Goal: Task Accomplishment & Management: Use online tool/utility

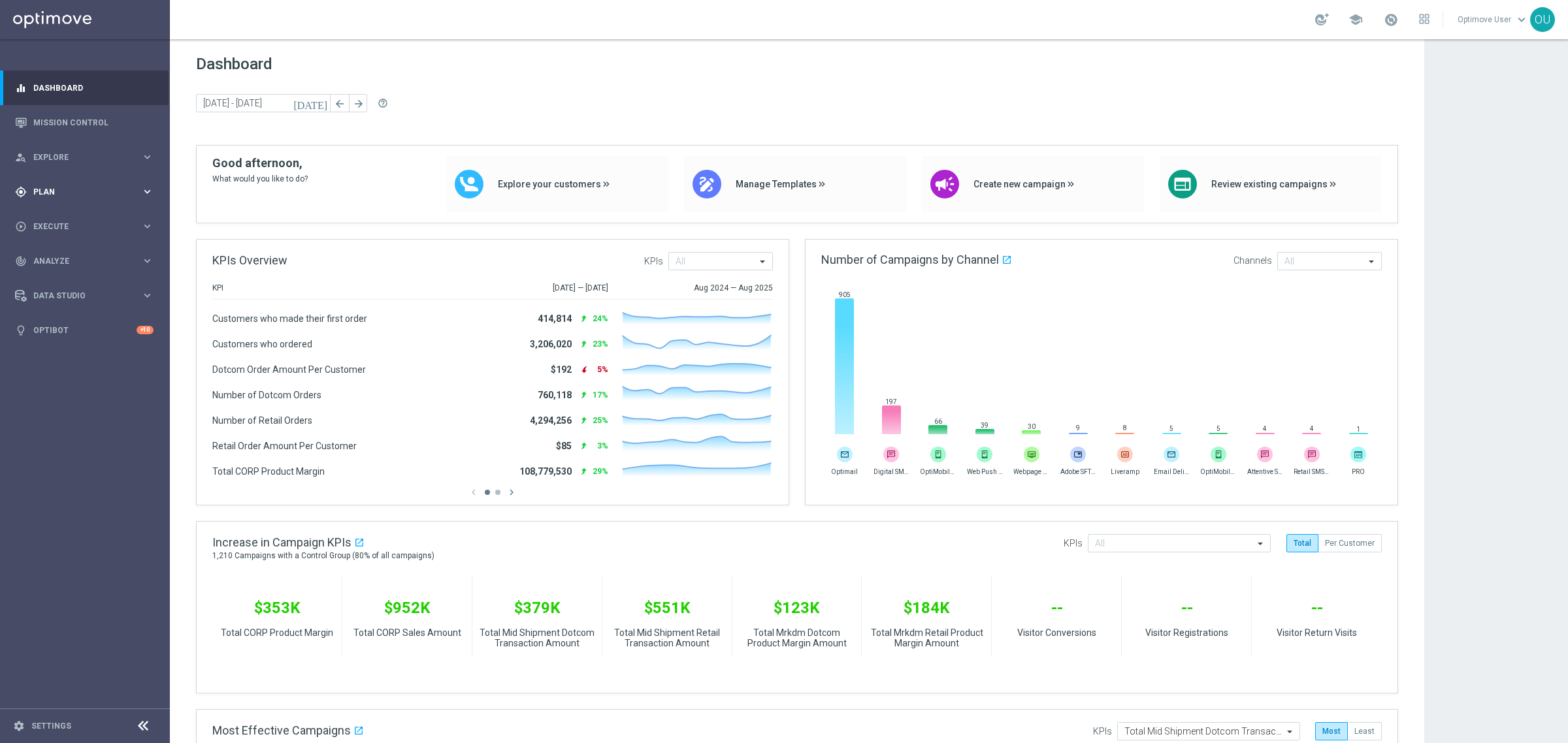
click at [72, 188] on span "Plan" at bounding box center [87, 192] width 108 height 8
click at [56, 253] on button "Templates keyboard_arrow_right" at bounding box center [94, 258] width 121 height 11
click at [64, 273] on link "Optimail" at bounding box center [87, 277] width 95 height 11
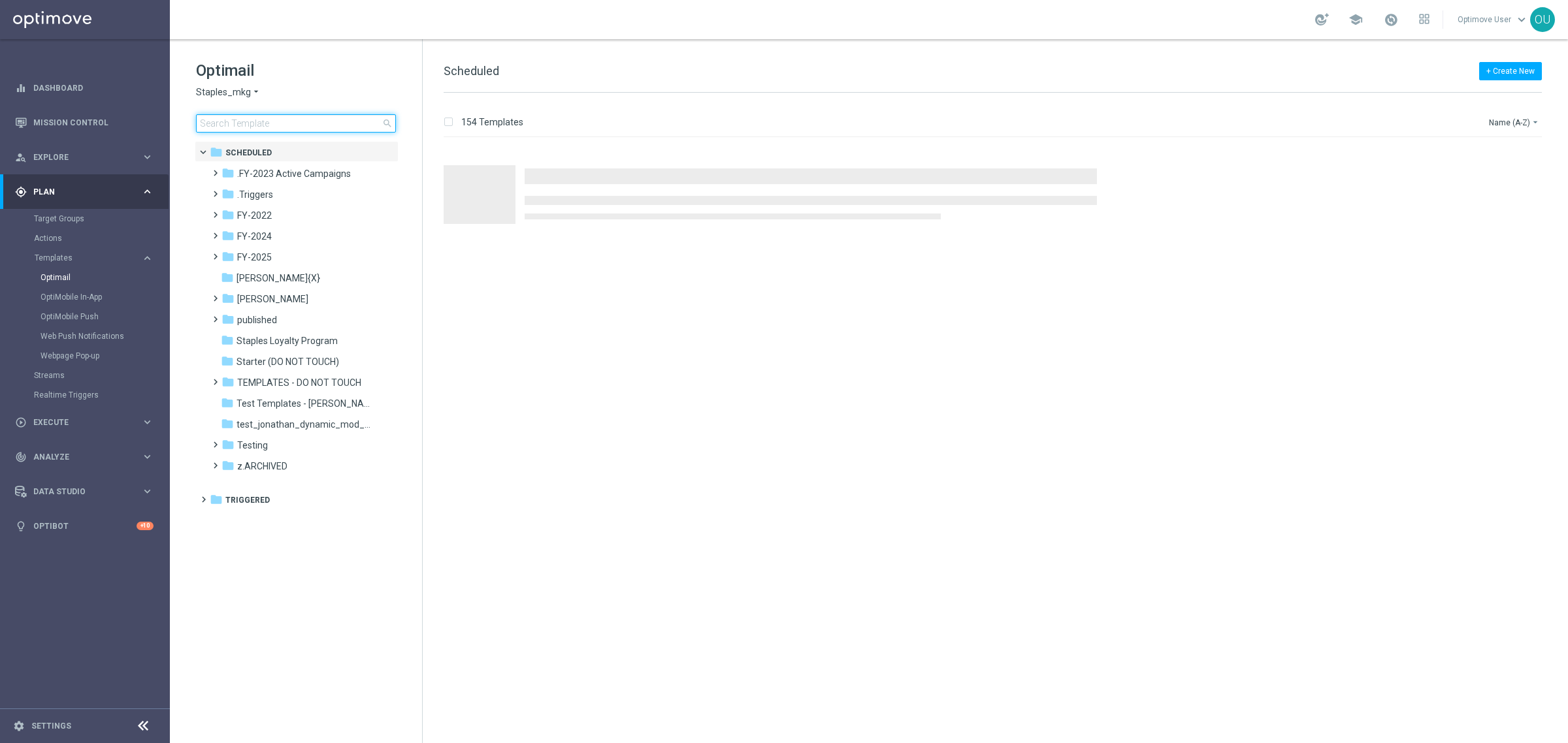
click at [290, 121] on input at bounding box center [296, 123] width 200 height 18
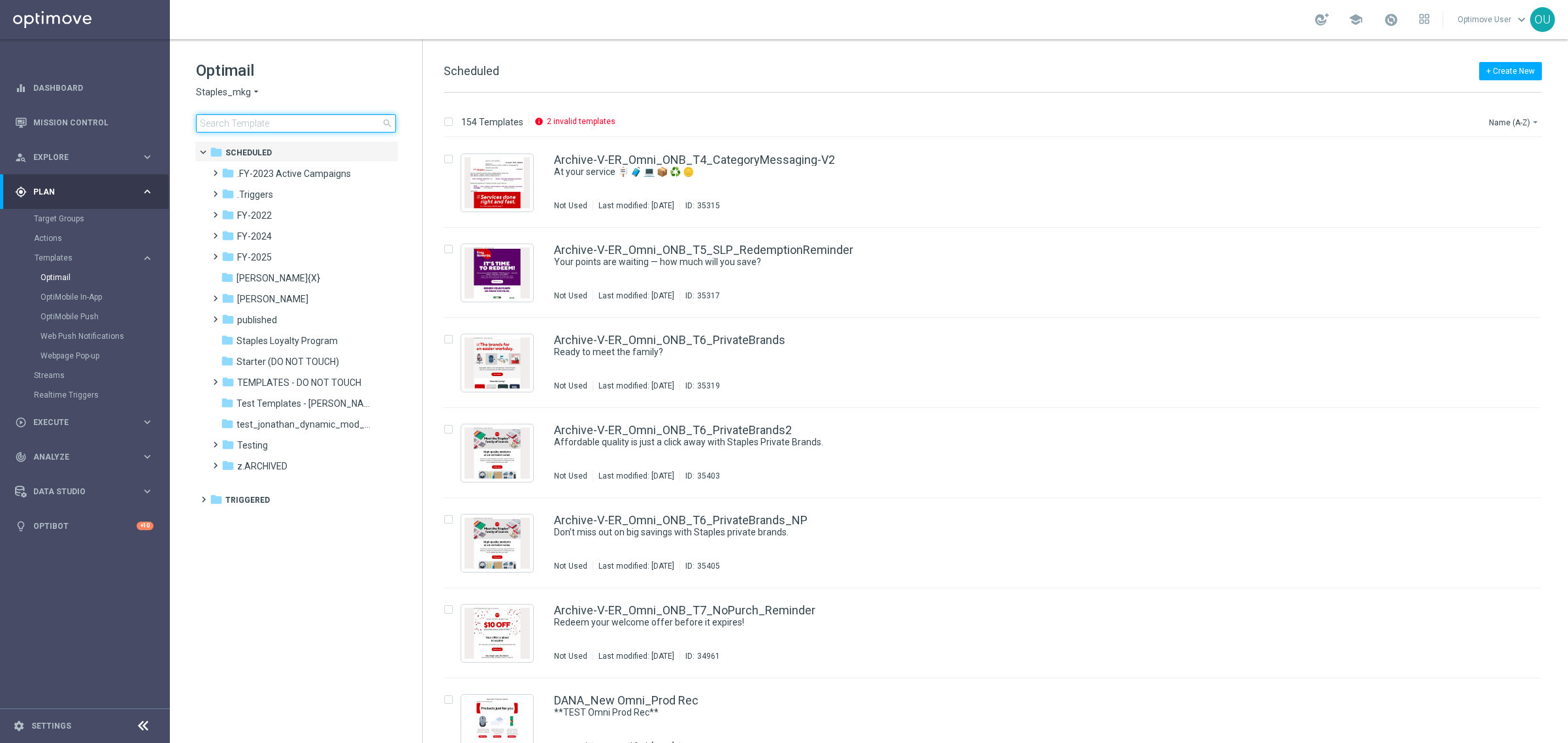
type input "a"
type input "repleni"
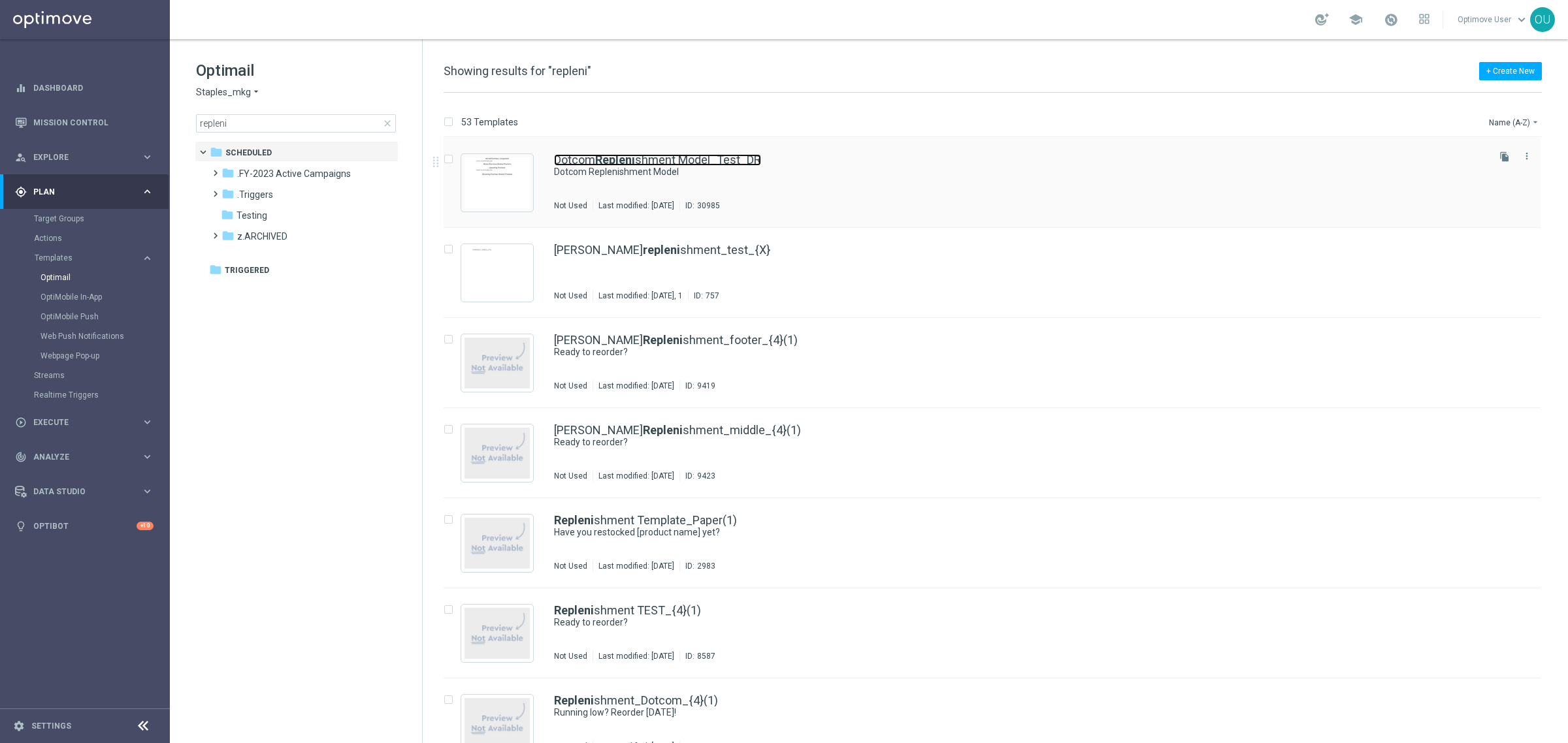
click at [693, 155] on link "Dotcom Repleni shment Model_Test_DR" at bounding box center [658, 160] width 207 height 12
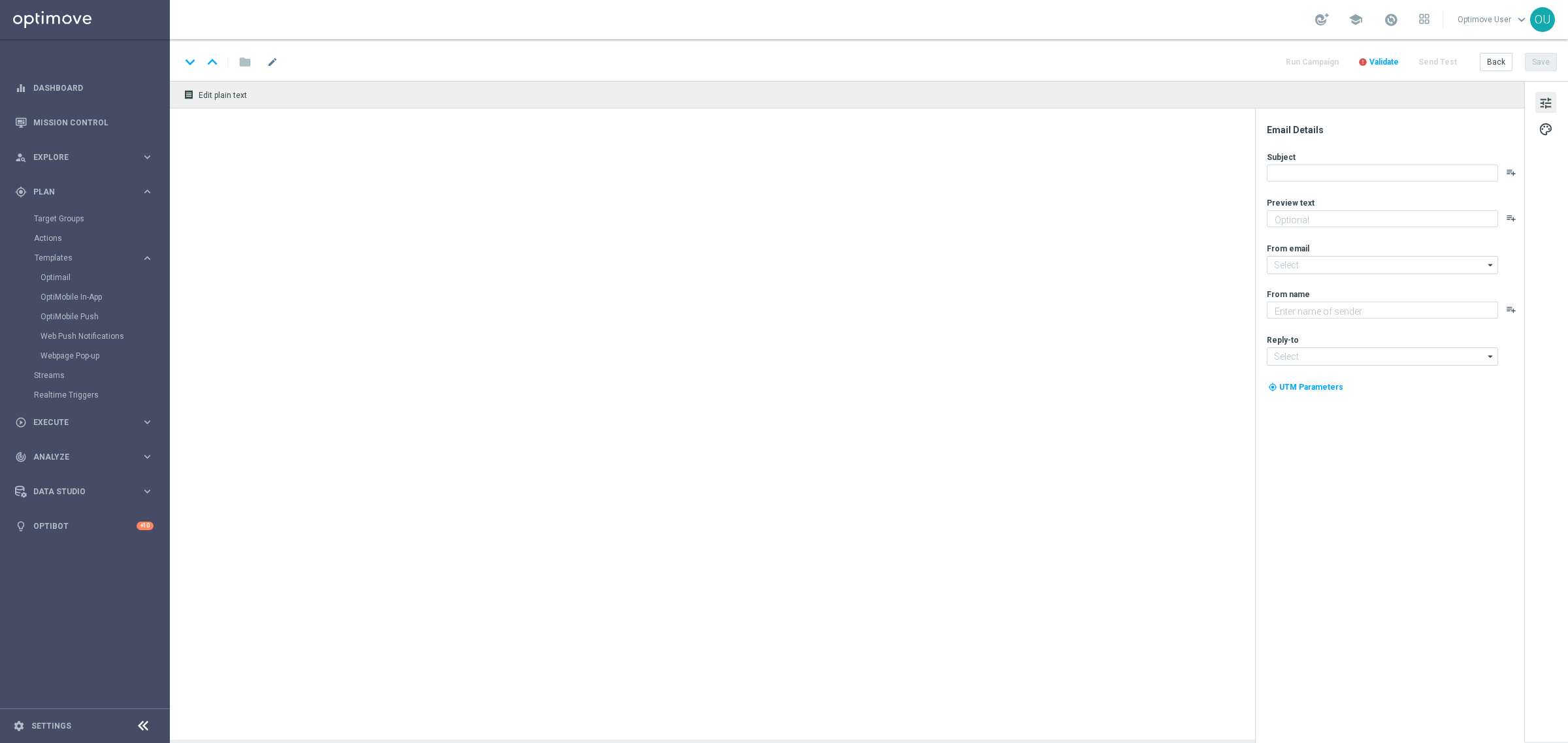
type input "[EMAIL_ADDRESS][DOMAIN_NAME]"
type textarea "Staples"
type input "[EMAIL_ADDRESS][DOMAIN_NAME]"
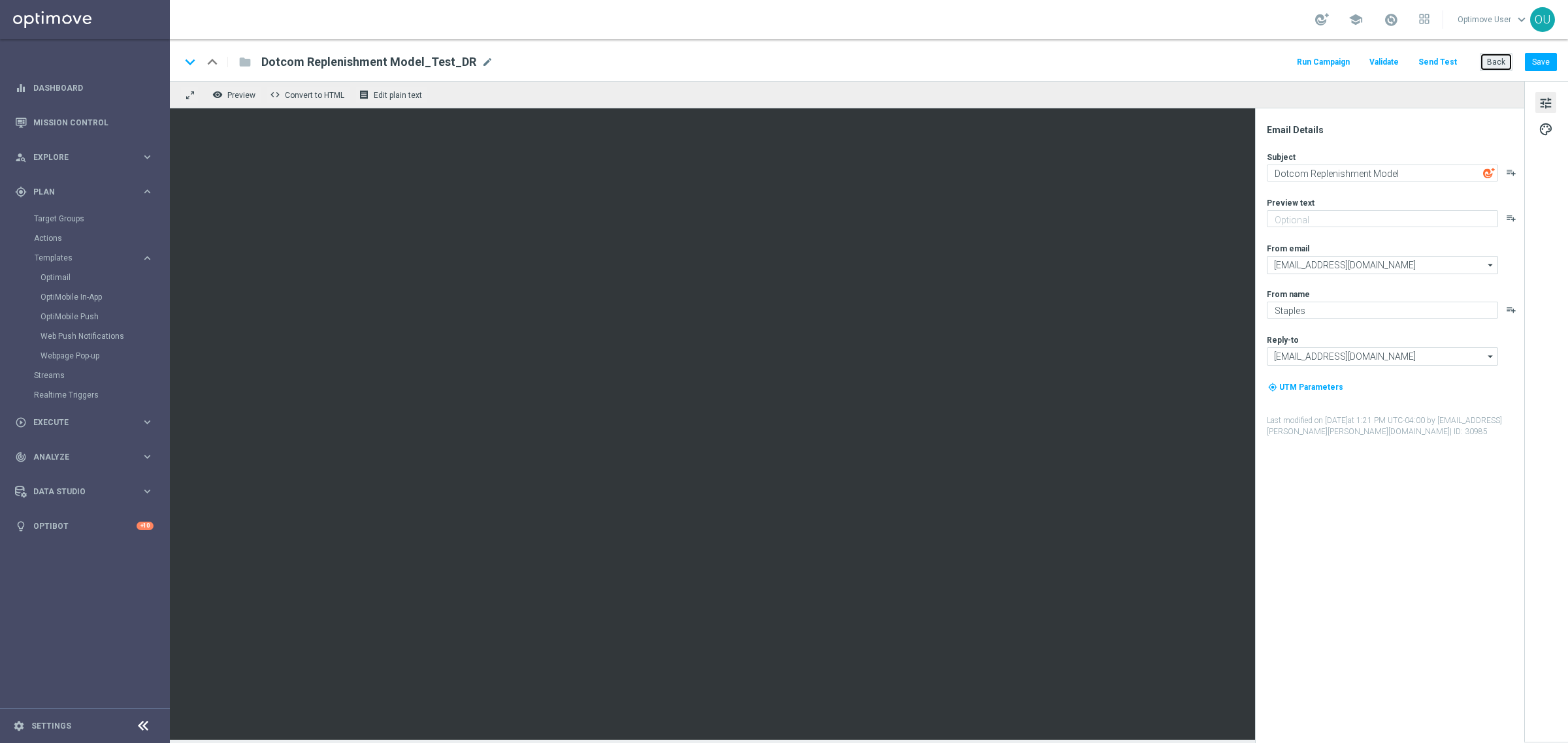
click at [1504, 53] on button "Back" at bounding box center [1495, 62] width 32 height 18
